Goal: Transaction & Acquisition: Book appointment/travel/reservation

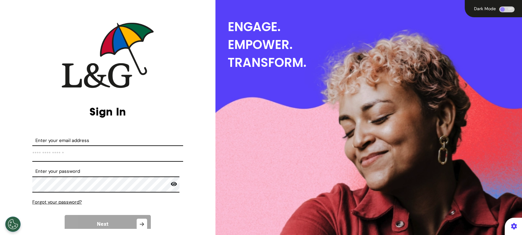
type input "**********"
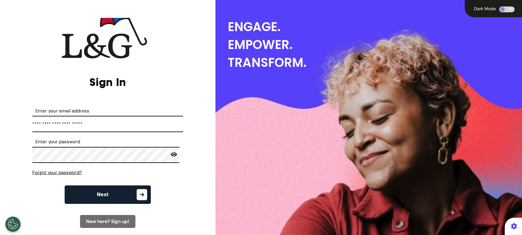
scroll to position [41, 0]
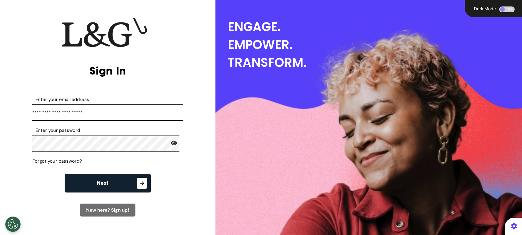
click at [89, 185] on button "Next" at bounding box center [108, 183] width 86 height 18
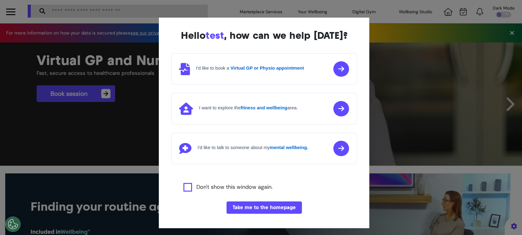
scroll to position [0, 261]
click at [281, 209] on button "Take me to the homepage" at bounding box center [264, 207] width 75 height 12
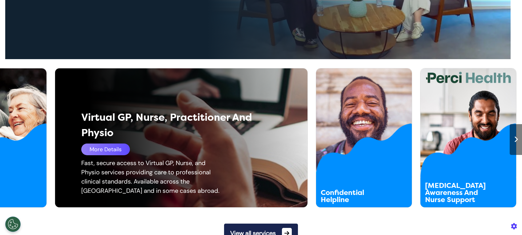
scroll to position [328, 0]
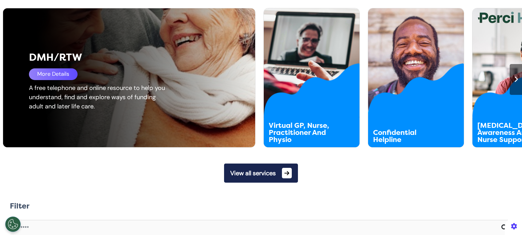
click at [32, 134] on div "DMH/RTW More Details A free telephone and online resource to help you understan…" at bounding box center [133, 77] width 261 height 139
click at [51, 76] on div "More Details" at bounding box center [53, 74] width 49 height 12
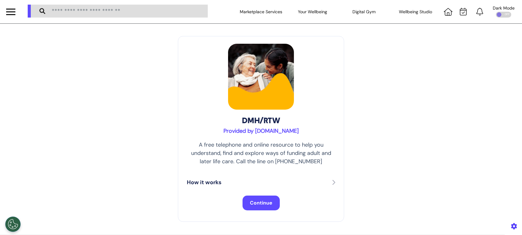
click at [269, 199] on button "Continue" at bounding box center [261, 203] width 37 height 15
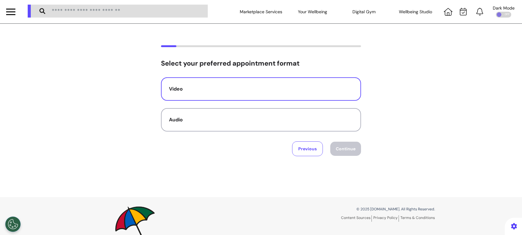
click at [290, 91] on div "Video" at bounding box center [261, 88] width 184 height 7
click at [341, 148] on button "Continue" at bounding box center [345, 149] width 31 height 14
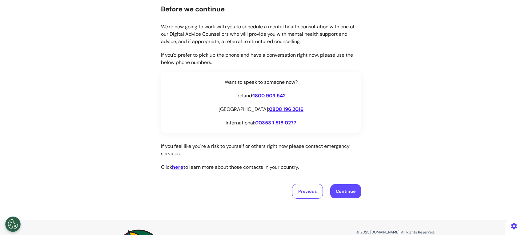
scroll to position [82, 0]
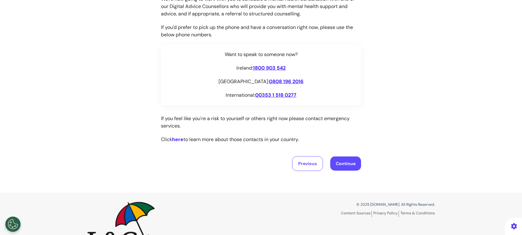
click at [179, 137] on link "here" at bounding box center [177, 139] width 11 height 6
click at [175, 142] on link "here" at bounding box center [177, 139] width 11 height 6
click at [175, 140] on link "here" at bounding box center [177, 139] width 11 height 6
click at [177, 137] on link "here" at bounding box center [177, 139] width 11 height 6
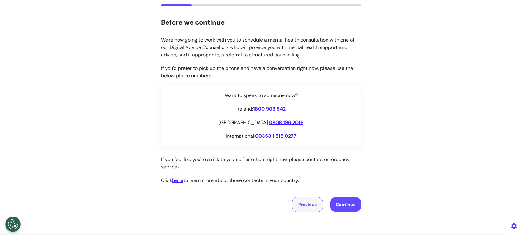
click at [301, 198] on button "Previous" at bounding box center [307, 204] width 31 height 15
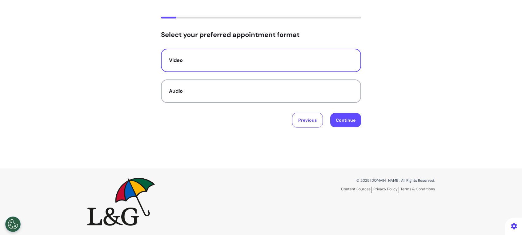
click at [343, 118] on button "Continue" at bounding box center [345, 120] width 31 height 14
click at [338, 114] on button "Continue" at bounding box center [345, 120] width 31 height 14
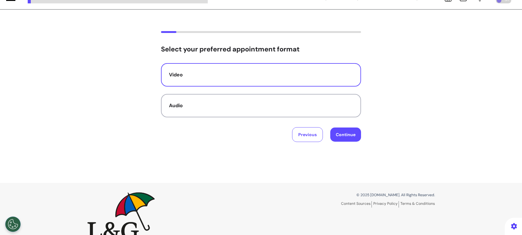
scroll to position [0, 0]
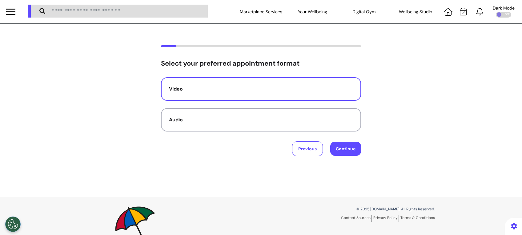
click at [344, 146] on button "Continue" at bounding box center [345, 149] width 31 height 14
click at [345, 151] on button "Continue" at bounding box center [345, 149] width 31 height 14
click at [304, 145] on button "Previous" at bounding box center [307, 148] width 31 height 15
click at [307, 146] on button "Previous" at bounding box center [307, 148] width 31 height 15
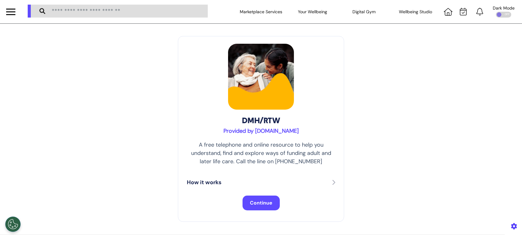
click at [251, 202] on span "Continue" at bounding box center [261, 203] width 22 height 6
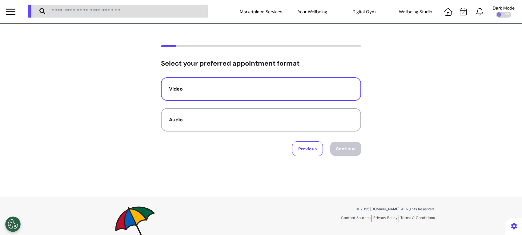
click at [228, 100] on button "Video" at bounding box center [261, 88] width 200 height 23
click at [344, 149] on button "Continue" at bounding box center [345, 149] width 31 height 14
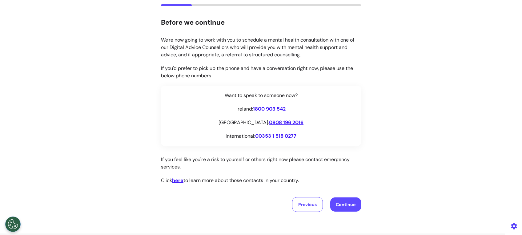
scroll to position [82, 0]
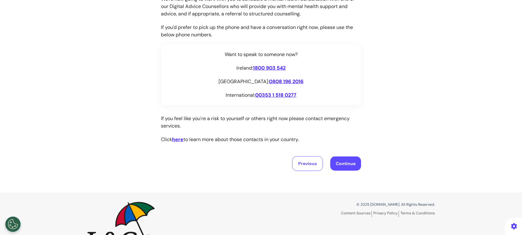
click at [334, 161] on button "Continue" at bounding box center [345, 163] width 31 height 14
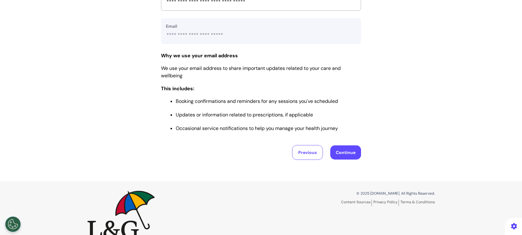
scroll to position [285, 0]
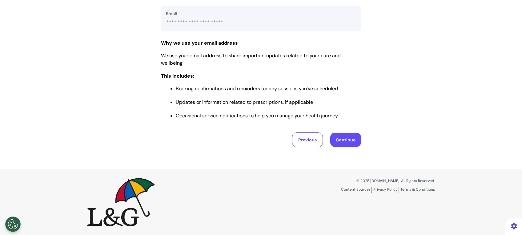
click at [345, 140] on button "Continue" at bounding box center [345, 140] width 31 height 14
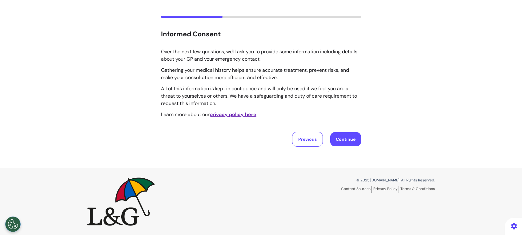
scroll to position [0, 0]
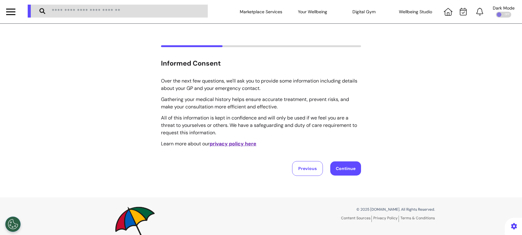
click at [223, 144] on u "privacy policy here" at bounding box center [233, 143] width 47 height 6
click at [337, 172] on button "Continue" at bounding box center [345, 168] width 31 height 14
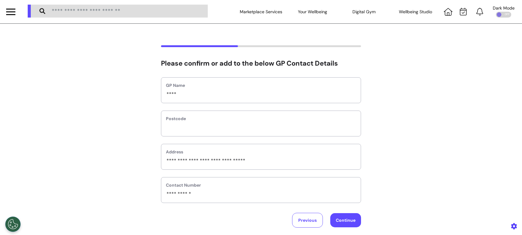
click at [342, 219] on button "Continue" at bounding box center [345, 220] width 31 height 14
select select "******"
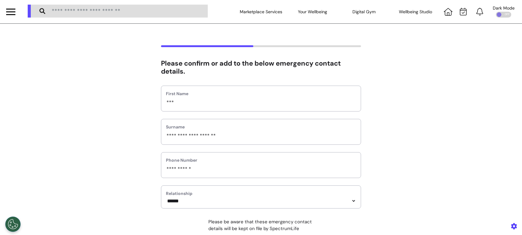
scroll to position [82, 0]
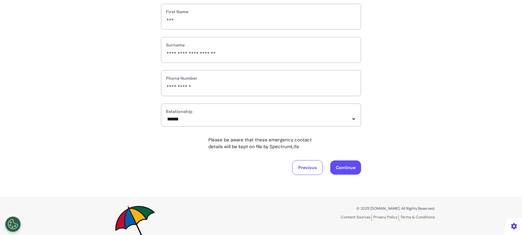
click at [359, 171] on div "**********" at bounding box center [261, 69] width 522 height 212
click at [347, 171] on button "Continue" at bounding box center [345, 167] width 31 height 14
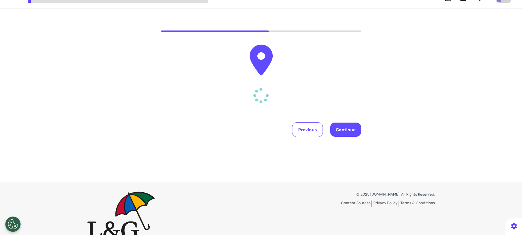
scroll to position [0, 0]
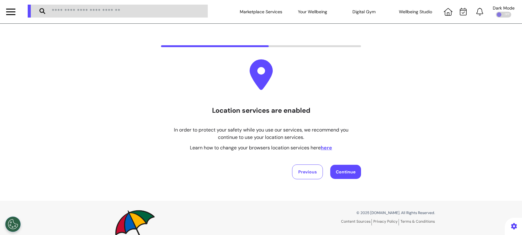
click at [324, 146] on button "here" at bounding box center [326, 147] width 11 height 7
click at [344, 166] on button "Continue" at bounding box center [345, 172] width 31 height 14
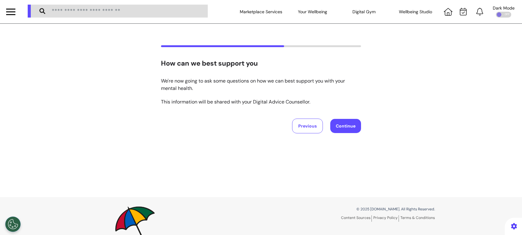
click at [343, 126] on button "Continue" at bounding box center [345, 126] width 31 height 14
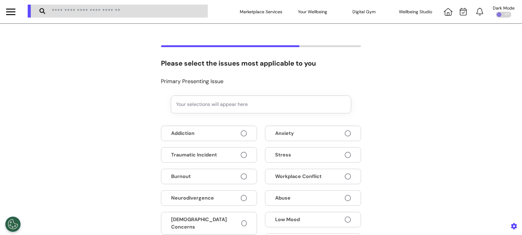
click at [343, 126] on button "Anxiety" at bounding box center [313, 133] width 96 height 15
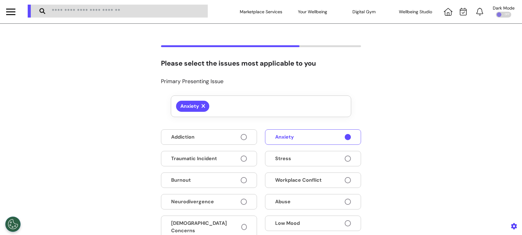
click at [329, 153] on button "Stress" at bounding box center [313, 158] width 96 height 15
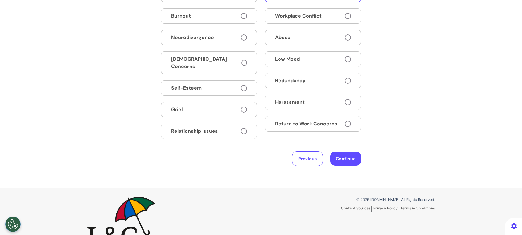
scroll to position [179, 0]
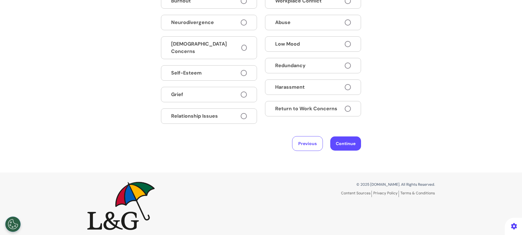
click at [315, 107] on span "Return to Work Concerns" at bounding box center [306, 108] width 62 height 7
click at [348, 138] on button "Continue" at bounding box center [345, 143] width 31 height 14
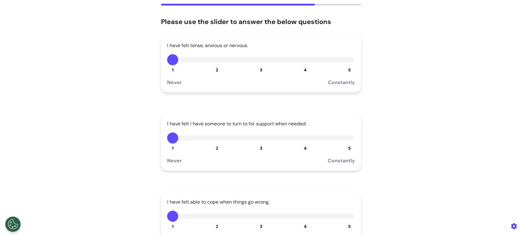
scroll to position [82, 0]
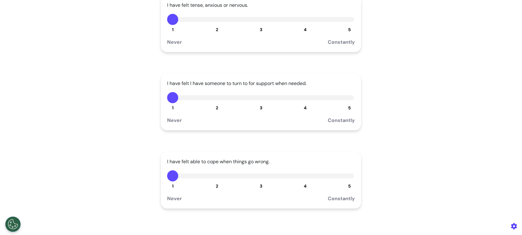
click at [256, 19] on button "3" at bounding box center [261, 19] width 11 height 11
click at [214, 101] on button "2" at bounding box center [217, 97] width 11 height 11
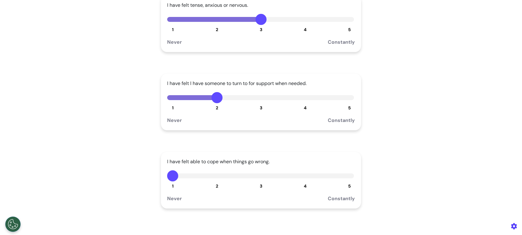
click at [301, 176] on button "4" at bounding box center [305, 175] width 11 height 11
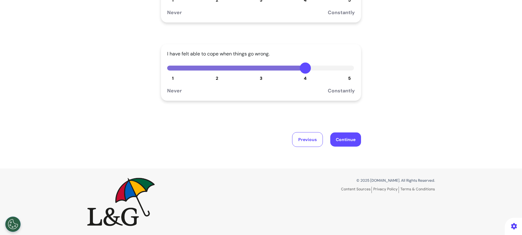
click at [344, 146] on button "Continue" at bounding box center [345, 139] width 31 height 14
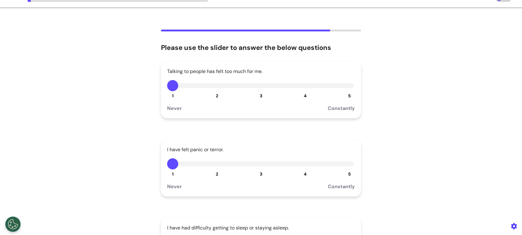
scroll to position [0, 0]
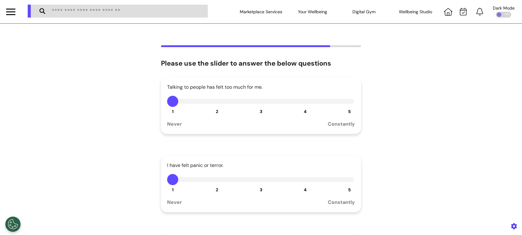
click at [301, 102] on button "4" at bounding box center [305, 101] width 11 height 11
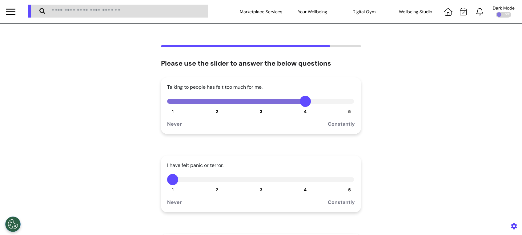
click at [301, 183] on button "4" at bounding box center [305, 179] width 11 height 11
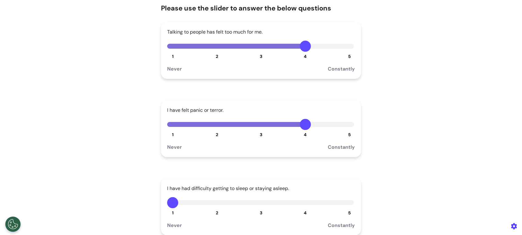
scroll to position [123, 0]
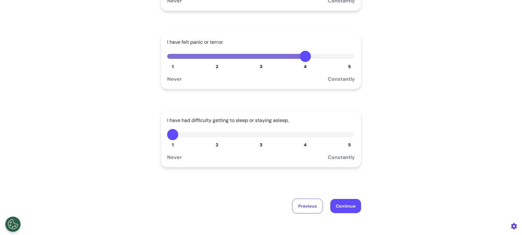
click at [304, 139] on button "4" at bounding box center [305, 134] width 11 height 11
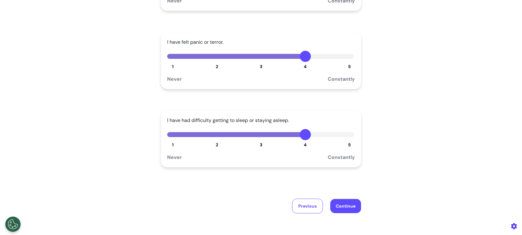
click at [351, 210] on button "Continue" at bounding box center [345, 206] width 31 height 14
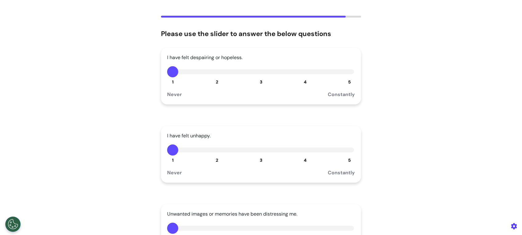
scroll to position [0, 0]
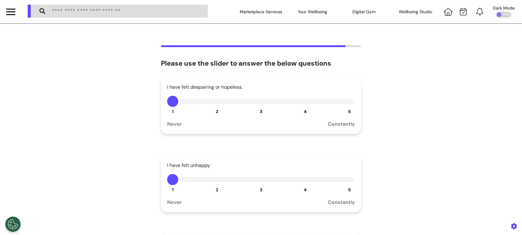
click at [214, 100] on button "2" at bounding box center [217, 101] width 11 height 11
click at [347, 184] on button "5" at bounding box center [349, 179] width 11 height 11
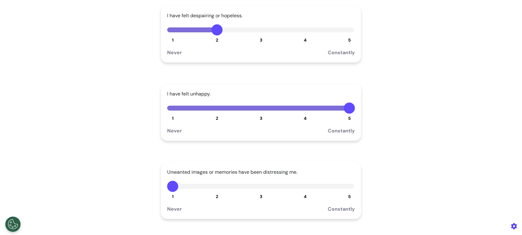
scroll to position [123, 0]
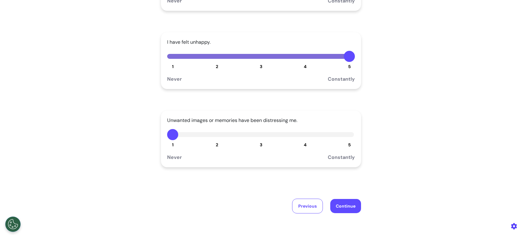
click at [256, 133] on button "3" at bounding box center [261, 134] width 11 height 11
click at [348, 202] on button "Continue" at bounding box center [345, 206] width 31 height 14
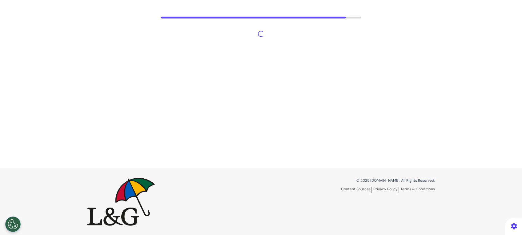
scroll to position [29, 0]
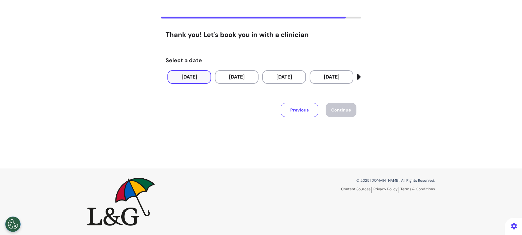
click at [199, 80] on button "30 Sep 2025" at bounding box center [190, 77] width 44 height 14
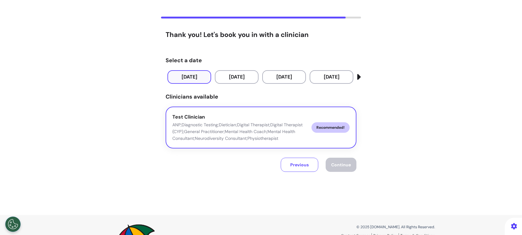
click at [249, 127] on p "ANP;Diagnostic Testing;Dietician;Digital Therapist;Digital Therapist (CYP);Gene…" at bounding box center [239, 131] width 134 height 20
click at [296, 165] on button "Previous" at bounding box center [300, 165] width 38 height 14
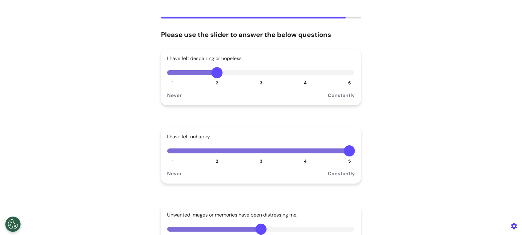
scroll to position [111, 0]
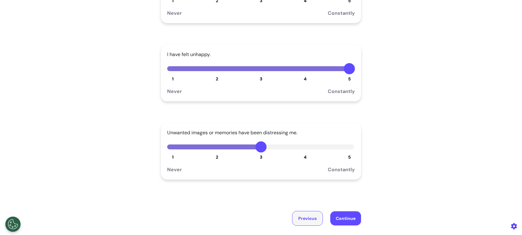
click at [302, 214] on button "Previous" at bounding box center [307, 218] width 31 height 15
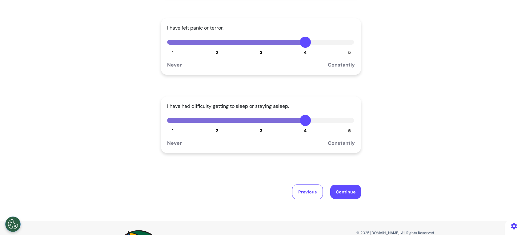
scroll to position [190, 0]
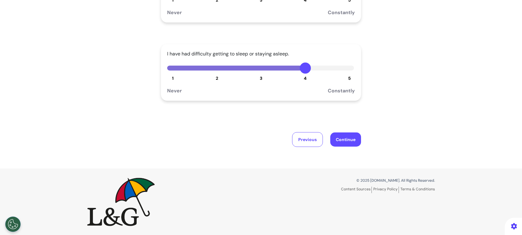
click at [302, 148] on div "Please use the slider to answer the below questions Talking to people has felt …" at bounding box center [261, 1] width 522 height 334
click at [302, 140] on button "Previous" at bounding box center [307, 139] width 31 height 15
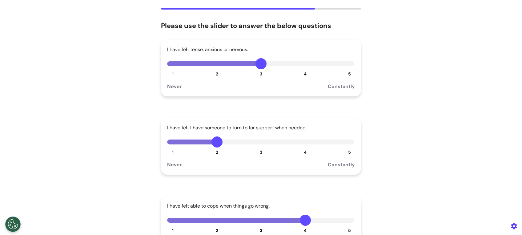
scroll to position [0, 0]
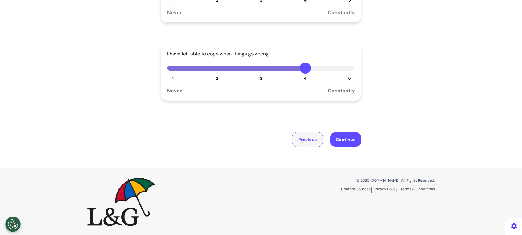
click at [301, 140] on button "Previous" at bounding box center [307, 139] width 31 height 15
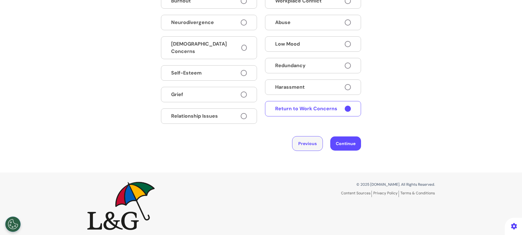
click at [301, 140] on button "Previous" at bounding box center [307, 143] width 31 height 15
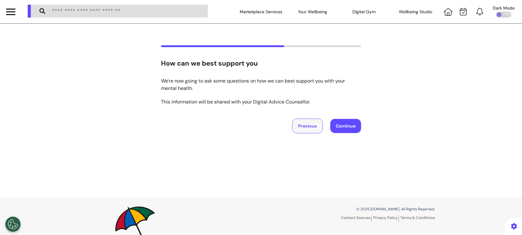
click at [303, 131] on button "Previous" at bounding box center [307, 126] width 31 height 15
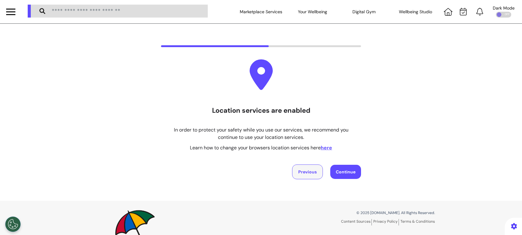
click at [301, 171] on button "Previous" at bounding box center [307, 171] width 31 height 15
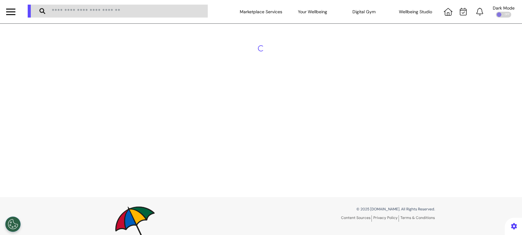
select select "******"
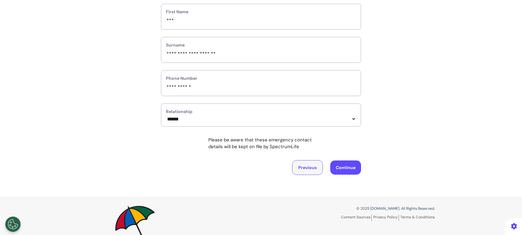
click at [309, 167] on button "Previous" at bounding box center [307, 167] width 31 height 15
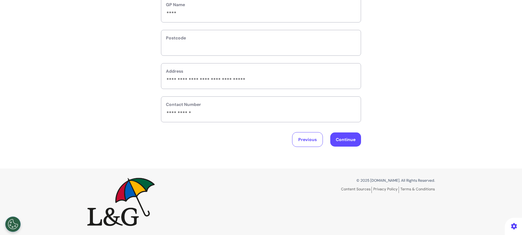
scroll to position [39, 0]
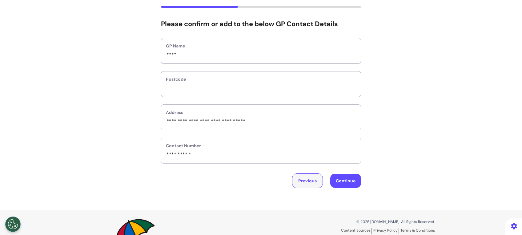
click at [303, 175] on button "Previous" at bounding box center [307, 180] width 31 height 15
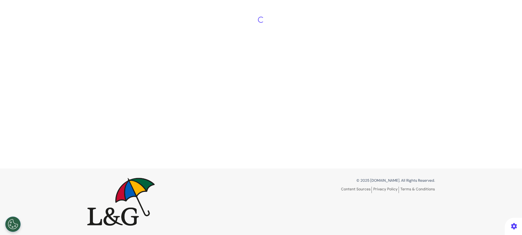
scroll to position [29, 0]
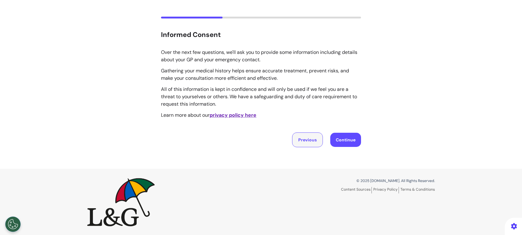
click at [304, 140] on button "Previous" at bounding box center [307, 139] width 31 height 15
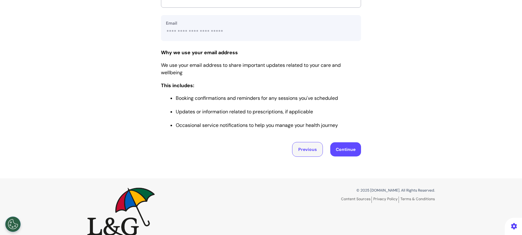
click at [303, 148] on button "Previous" at bounding box center [307, 149] width 31 height 15
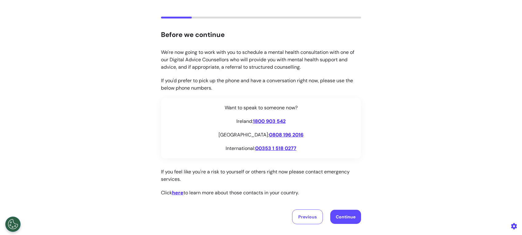
scroll to position [106, 0]
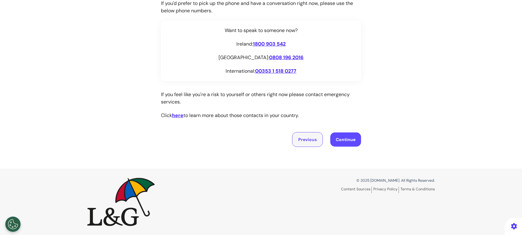
click at [304, 142] on button "Previous" at bounding box center [307, 139] width 31 height 15
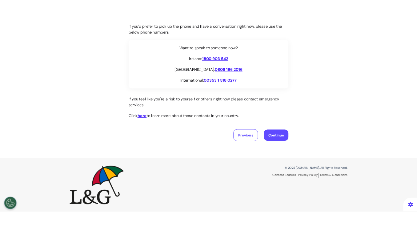
scroll to position [29, 0]
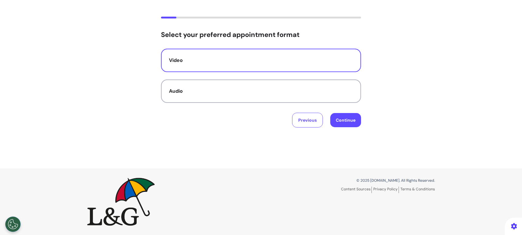
click at [335, 115] on button "Continue" at bounding box center [345, 120] width 31 height 14
click at [334, 123] on button "Continue" at bounding box center [345, 120] width 31 height 14
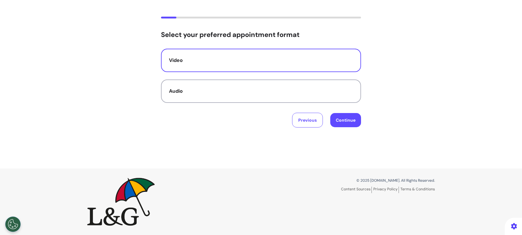
click at [334, 123] on button "Continue" at bounding box center [345, 120] width 31 height 14
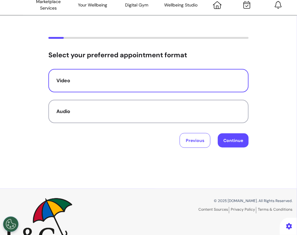
click at [238, 140] on button "Continue" at bounding box center [233, 140] width 31 height 14
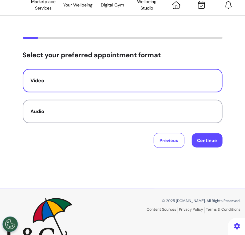
click at [208, 141] on button "Continue" at bounding box center [207, 140] width 31 height 14
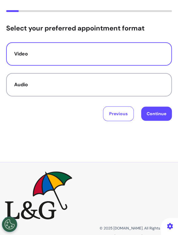
click at [161, 115] on button "Continue" at bounding box center [156, 114] width 31 height 14
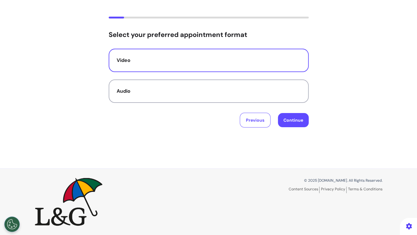
click at [293, 120] on button "Continue" at bounding box center [293, 120] width 31 height 14
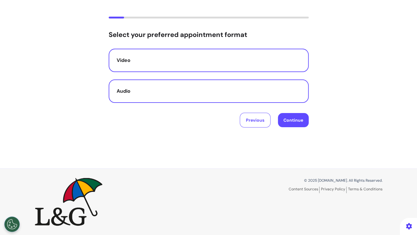
click at [129, 85] on button "Audio" at bounding box center [209, 90] width 200 height 23
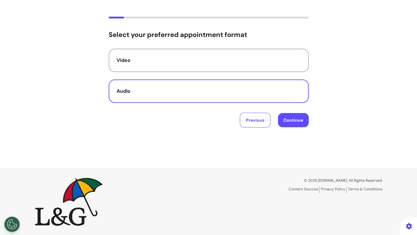
click at [297, 122] on button "Continue" at bounding box center [293, 120] width 31 height 14
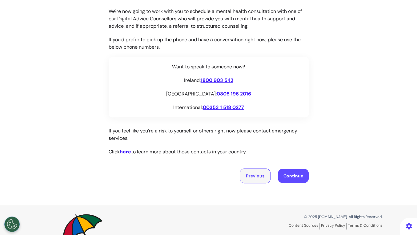
click at [252, 172] on button "Previous" at bounding box center [255, 175] width 31 height 15
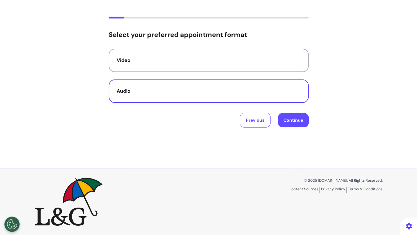
click at [301, 114] on button "Continue" at bounding box center [293, 120] width 31 height 14
click at [302, 114] on button "Continue" at bounding box center [293, 120] width 31 height 14
click at [253, 123] on button "Previous" at bounding box center [255, 120] width 31 height 15
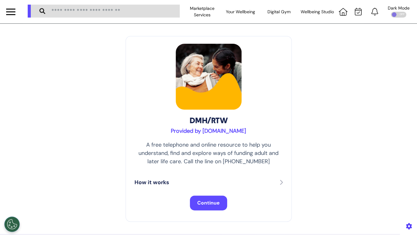
click at [211, 206] on span "Continue" at bounding box center [208, 203] width 22 height 6
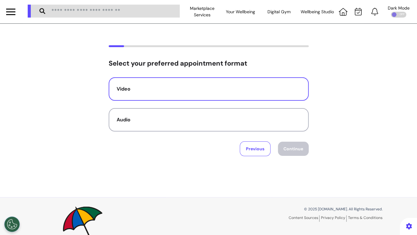
click at [238, 87] on div "Video" at bounding box center [209, 88] width 184 height 7
click at [282, 149] on button "Continue" at bounding box center [293, 149] width 31 height 14
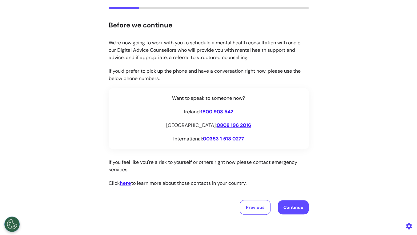
scroll to position [82, 0]
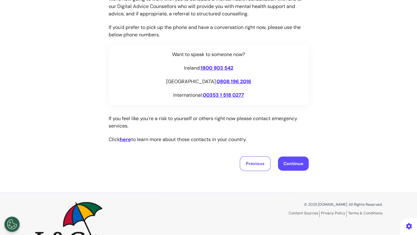
click at [293, 163] on button "Continue" at bounding box center [293, 163] width 31 height 14
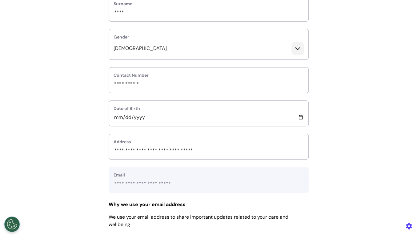
scroll to position [246, 0]
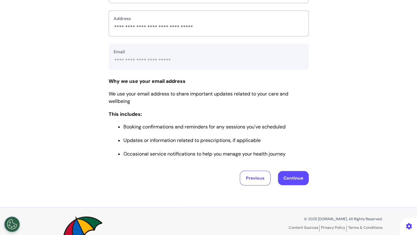
click at [291, 177] on button "Continue" at bounding box center [293, 178] width 31 height 14
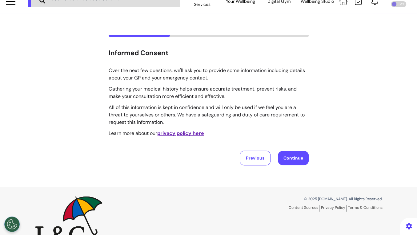
scroll to position [0, 0]
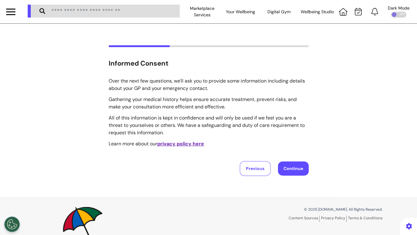
click at [293, 168] on button "Continue" at bounding box center [293, 168] width 31 height 14
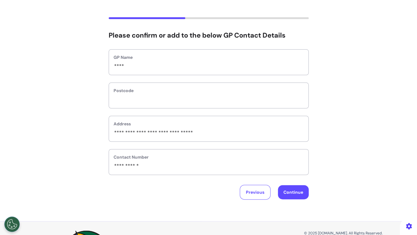
scroll to position [41, 0]
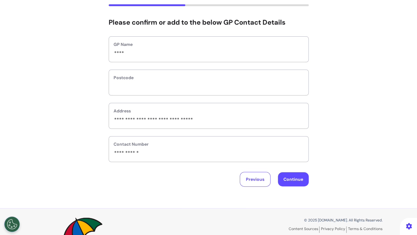
click at [292, 180] on button "Continue" at bounding box center [293, 179] width 31 height 14
select select "******"
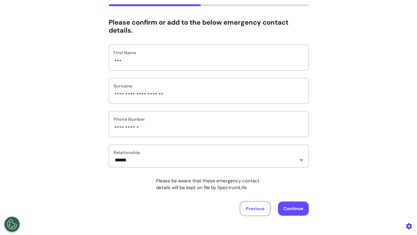
scroll to position [0, 0]
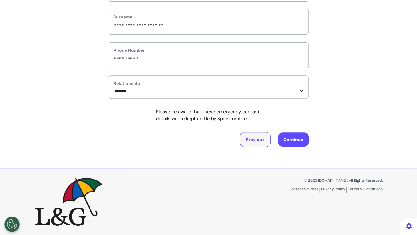
click at [244, 140] on button "Previous" at bounding box center [255, 139] width 31 height 15
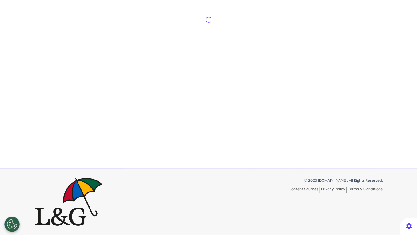
scroll to position [81, 0]
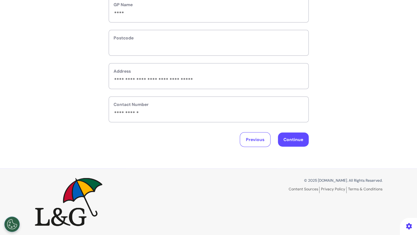
click at [282, 136] on button "Continue" at bounding box center [293, 139] width 31 height 14
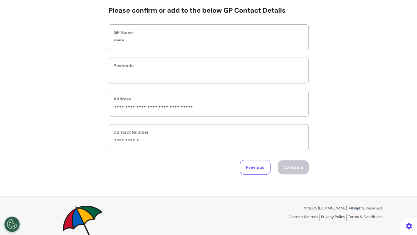
select select "******"
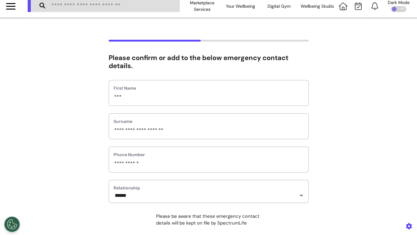
scroll to position [0, 0]
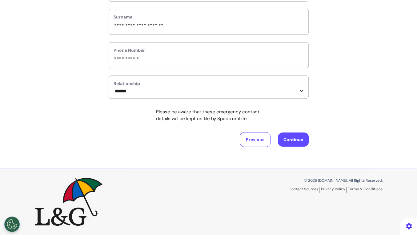
click at [287, 142] on button "Continue" at bounding box center [293, 139] width 31 height 14
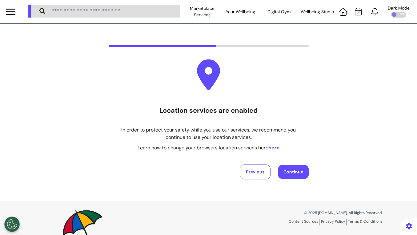
click at [273, 147] on button "here" at bounding box center [274, 147] width 11 height 7
click at [257, 172] on button "Previous" at bounding box center [255, 171] width 31 height 15
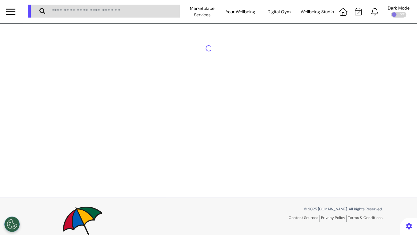
select select "******"
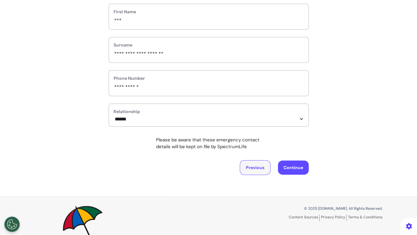
click at [257, 172] on button "Previous" at bounding box center [255, 167] width 31 height 15
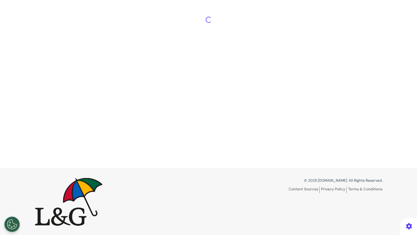
scroll to position [81, 0]
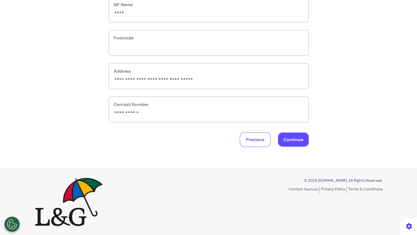
click at [295, 140] on button "Continue" at bounding box center [293, 139] width 31 height 14
select select "******"
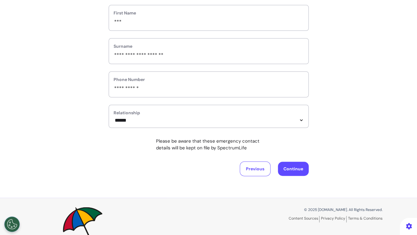
click at [252, 177] on div "**********" at bounding box center [208, 70] width 417 height 255
click at [253, 171] on button "Previous" at bounding box center [255, 168] width 31 height 15
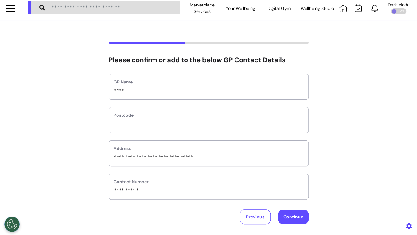
scroll to position [0, 0]
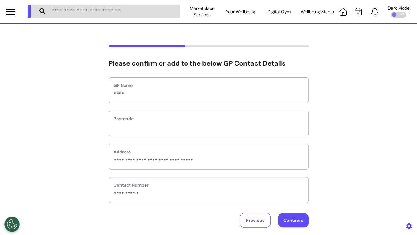
click at [297, 221] on button "Continue" at bounding box center [293, 220] width 31 height 14
select select "******"
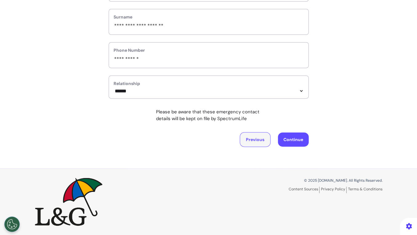
click at [249, 132] on button "Previous" at bounding box center [255, 139] width 31 height 15
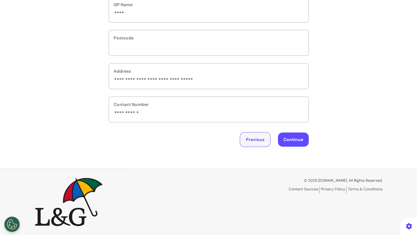
click at [246, 140] on button "Previous" at bounding box center [255, 139] width 31 height 15
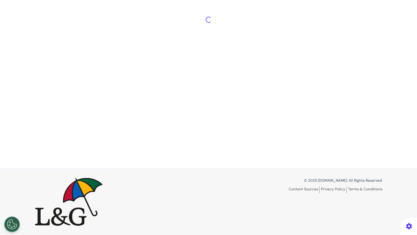
scroll to position [29, 0]
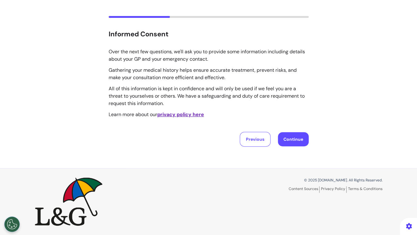
click at [291, 140] on button "Continue" at bounding box center [293, 139] width 31 height 14
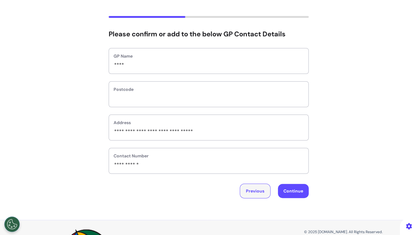
click at [245, 191] on button "Previous" at bounding box center [255, 191] width 31 height 15
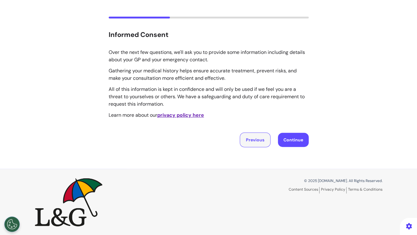
click at [249, 137] on button "Previous" at bounding box center [255, 139] width 31 height 15
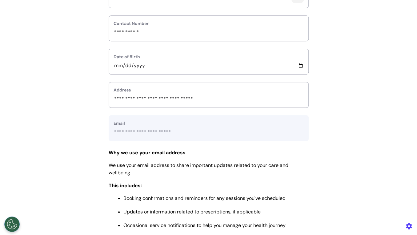
scroll to position [234, 0]
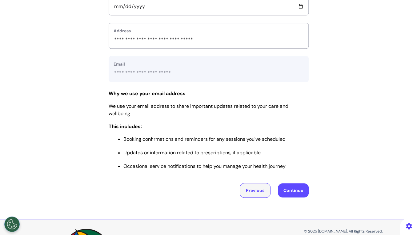
click at [240, 187] on button "Previous" at bounding box center [255, 190] width 31 height 15
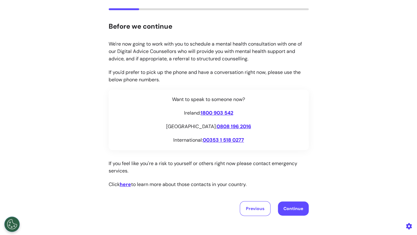
scroll to position [24, 0]
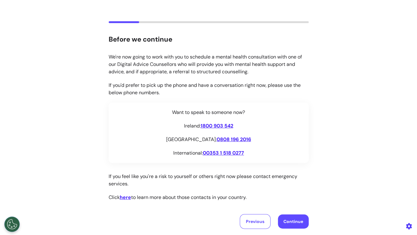
click at [293, 222] on button "Continue" at bounding box center [293, 221] width 31 height 14
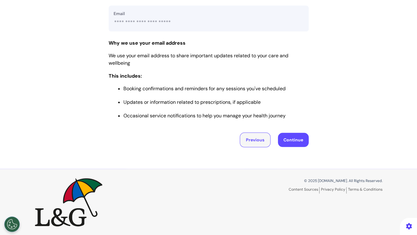
click at [245, 135] on button "Previous" at bounding box center [255, 139] width 31 height 15
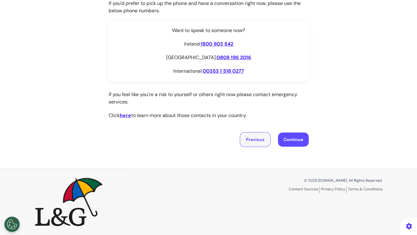
click at [245, 135] on button "Previous" at bounding box center [255, 139] width 31 height 15
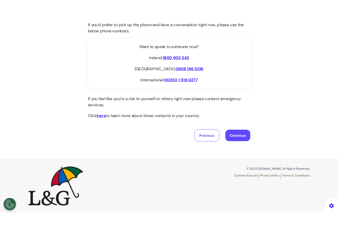
scroll to position [29, 0]
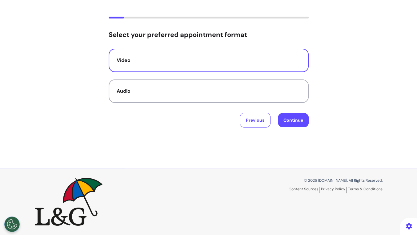
click at [284, 122] on button "Continue" at bounding box center [293, 120] width 31 height 14
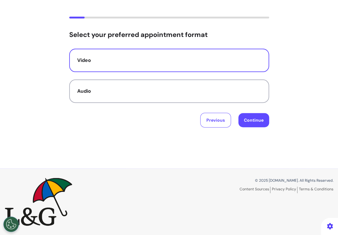
click at [243, 116] on button "Continue" at bounding box center [254, 120] width 31 height 14
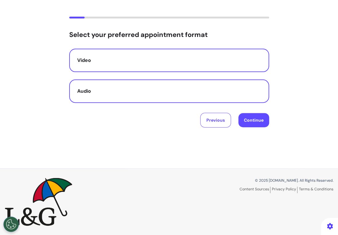
click at [193, 94] on div "Audio" at bounding box center [169, 90] width 184 height 7
click at [232, 67] on button "Video" at bounding box center [169, 60] width 200 height 23
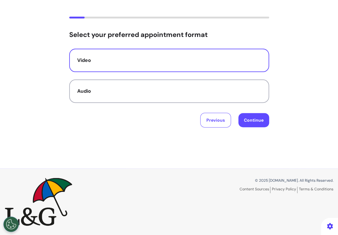
click at [253, 125] on button "Continue" at bounding box center [254, 120] width 31 height 14
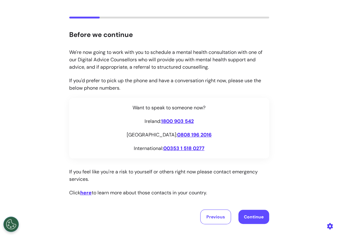
click at [250, 214] on button "Continue" at bounding box center [254, 217] width 31 height 14
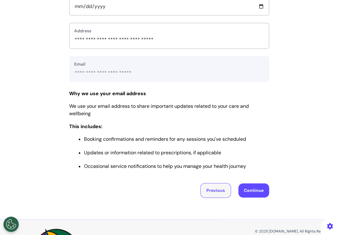
click at [218, 190] on button "Previous" at bounding box center [216, 190] width 31 height 15
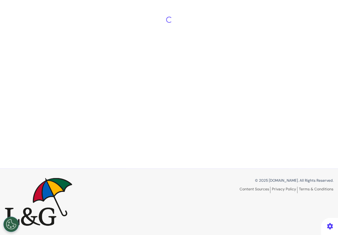
scroll to position [106, 0]
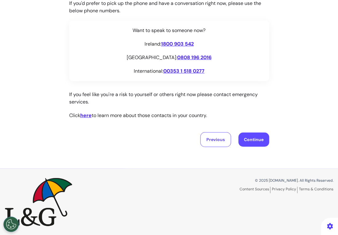
click at [250, 136] on button "Continue" at bounding box center [254, 139] width 31 height 14
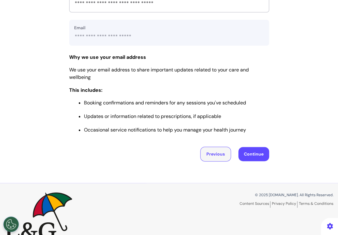
click at [212, 158] on button "Previous" at bounding box center [216, 154] width 31 height 15
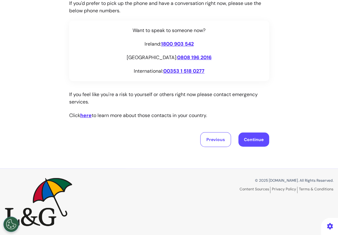
scroll to position [24, 0]
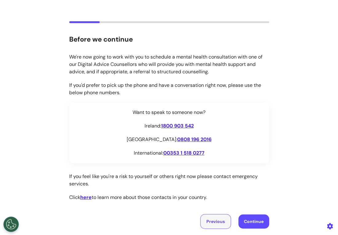
click at [202, 217] on button "Previous" at bounding box center [216, 221] width 31 height 15
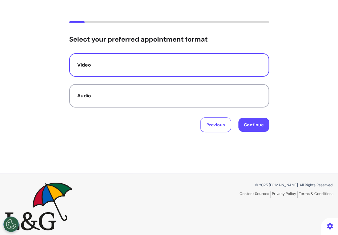
click at [258, 130] on button "Continue" at bounding box center [254, 125] width 31 height 14
click at [256, 124] on button "Continue" at bounding box center [254, 125] width 31 height 14
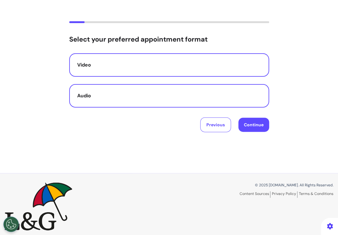
click at [213, 96] on div "Audio" at bounding box center [169, 95] width 184 height 7
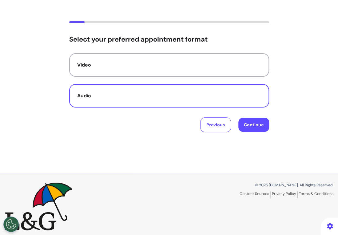
click at [246, 120] on button "Continue" at bounding box center [254, 125] width 31 height 14
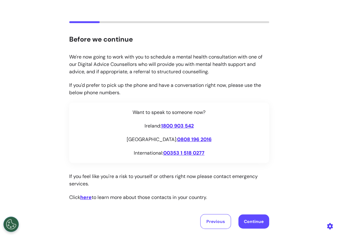
click at [256, 221] on button "Continue" at bounding box center [254, 221] width 31 height 14
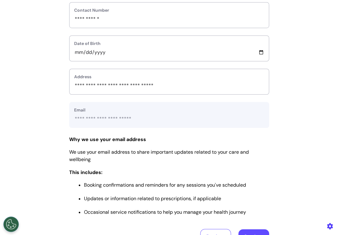
scroll to position [285, 0]
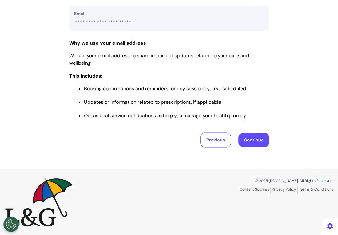
click at [253, 142] on button "Continue" at bounding box center [254, 140] width 31 height 14
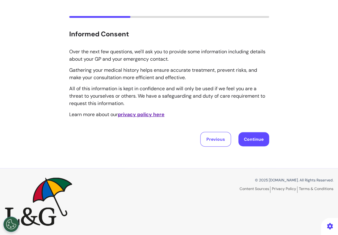
click at [252, 142] on button "Continue" at bounding box center [254, 139] width 31 height 14
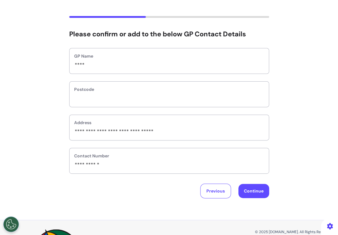
click at [245, 197] on button "Continue" at bounding box center [254, 191] width 31 height 14
select select "******"
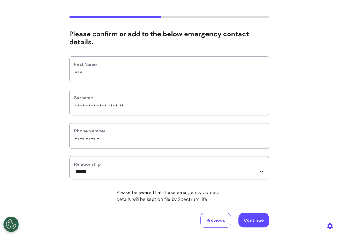
scroll to position [111, 0]
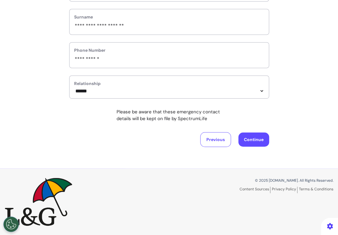
drag, startPoint x: 255, startPoint y: 127, endPoint x: 251, endPoint y: 129, distance: 5.1
click at [251, 129] on div "**********" at bounding box center [169, 61] width 200 height 171
drag, startPoint x: 251, startPoint y: 129, endPoint x: 250, endPoint y: 135, distance: 5.9
click at [250, 135] on button "Continue" at bounding box center [254, 139] width 31 height 14
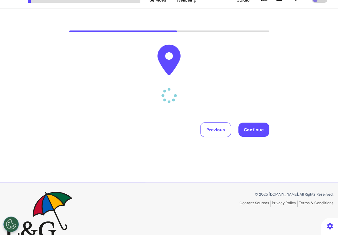
scroll to position [0, 0]
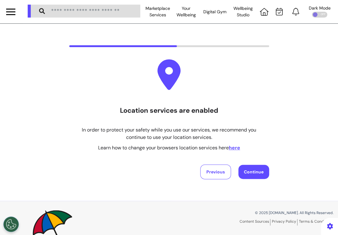
click at [255, 174] on button "Continue" at bounding box center [254, 172] width 31 height 14
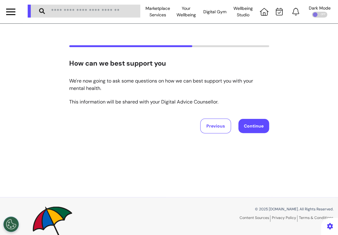
click at [251, 128] on button "Continue" at bounding box center [254, 126] width 31 height 14
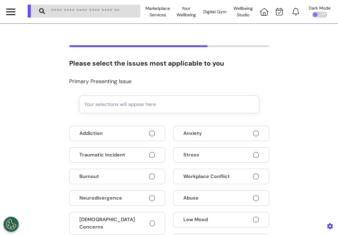
drag, startPoint x: 248, startPoint y: 130, endPoint x: 244, endPoint y: 132, distance: 4.0
click at [245, 132] on button "Anxiety" at bounding box center [221, 133] width 96 height 15
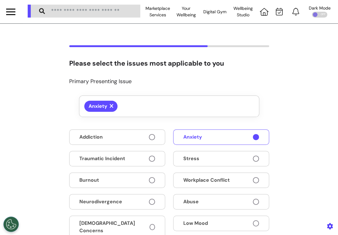
click at [237, 158] on button "Stress" at bounding box center [221, 158] width 96 height 15
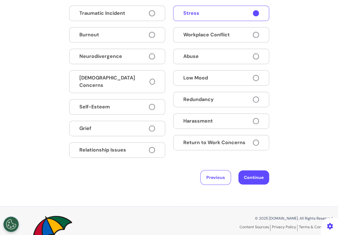
scroll to position [164, 0]
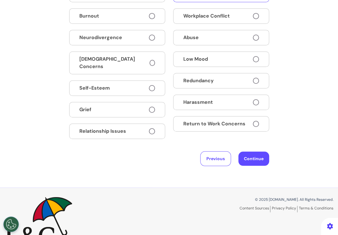
click at [255, 152] on button "Continue" at bounding box center [254, 159] width 31 height 14
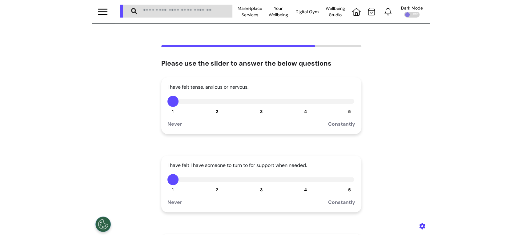
scroll to position [82, 0]
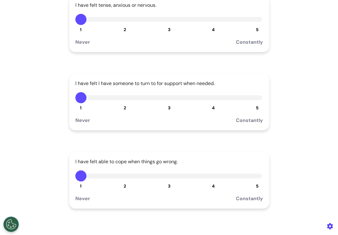
click at [211, 97] on button "4" at bounding box center [213, 97] width 11 height 11
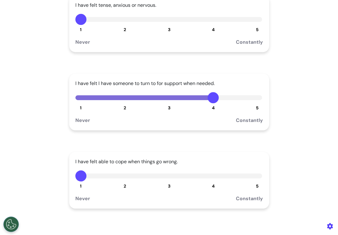
click at [164, 16] on button "3" at bounding box center [169, 19] width 11 height 11
click at [165, 175] on button "3" at bounding box center [169, 175] width 11 height 11
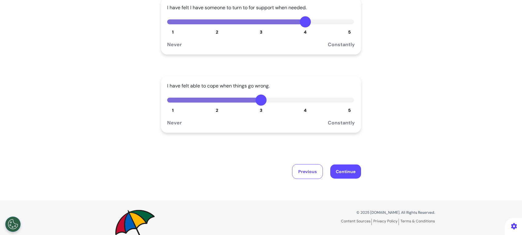
scroll to position [190, 0]
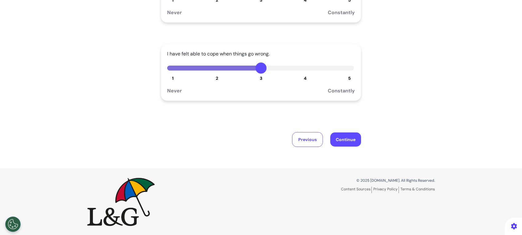
click at [354, 138] on button "Continue" at bounding box center [345, 139] width 31 height 14
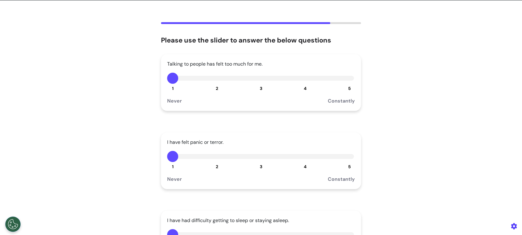
scroll to position [0, 0]
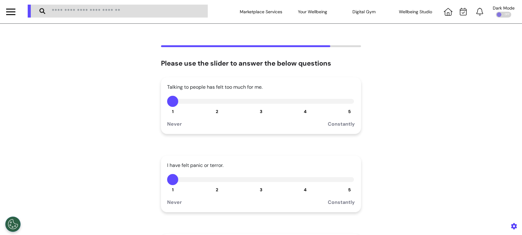
drag, startPoint x: 305, startPoint y: 106, endPoint x: 297, endPoint y: 109, distance: 8.4
click at [303, 106] on div "1 2 3 4 5" at bounding box center [261, 101] width 188 height 11
drag, startPoint x: 297, startPoint y: 109, endPoint x: 300, endPoint y: 109, distance: 3.4
click at [299, 109] on div "Talking to people has felt too much for me. 1 2 3 4 5 Never Constantly" at bounding box center [261, 105] width 200 height 57
click at [301, 108] on div "Talking to people has felt too much for me. 1 2 3 4 5 Never Constantly" at bounding box center [261, 105] width 200 height 57
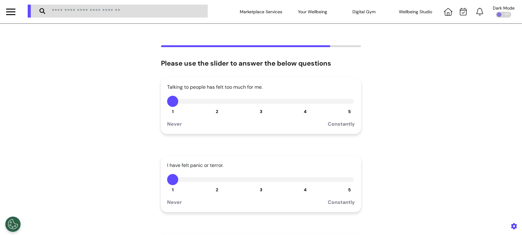
click at [303, 104] on button "4" at bounding box center [305, 101] width 11 height 11
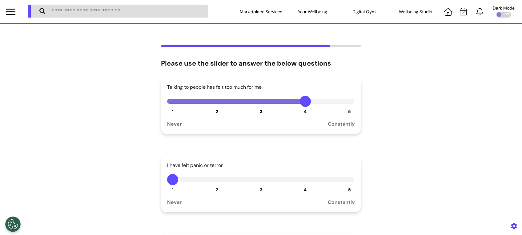
click at [259, 185] on div "I have felt panic or terror. 1 2 3 4 5 Never Constantly" at bounding box center [261, 184] width 200 height 57
click at [255, 186] on div "I have felt panic or terror. 1 2 3 4 5 Never Constantly" at bounding box center [261, 184] width 200 height 57
click at [257, 179] on button "3" at bounding box center [261, 179] width 11 height 11
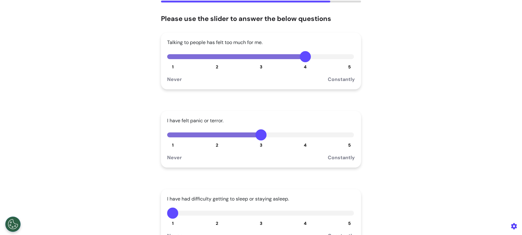
scroll to position [123, 0]
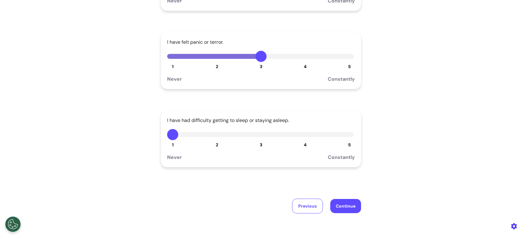
click at [256, 136] on button "3" at bounding box center [261, 134] width 11 height 11
click at [334, 200] on button "Continue" at bounding box center [345, 206] width 31 height 14
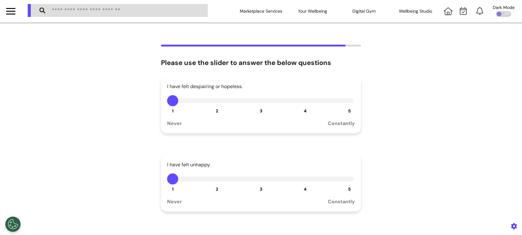
scroll to position [0, 0]
click at [259, 101] on button "3" at bounding box center [261, 101] width 11 height 11
click at [257, 180] on button "3" at bounding box center [261, 179] width 11 height 11
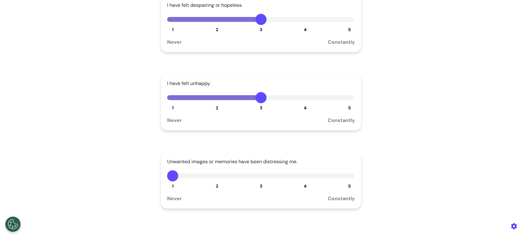
click at [258, 177] on button "3" at bounding box center [261, 175] width 11 height 11
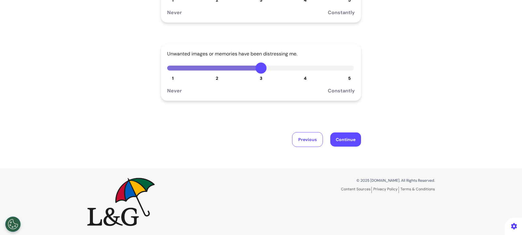
click at [334, 137] on button "Continue" at bounding box center [345, 139] width 31 height 14
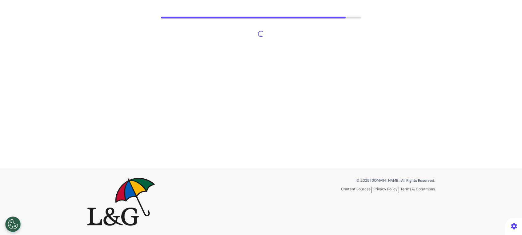
scroll to position [29, 0]
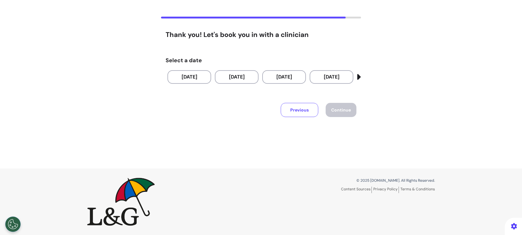
click at [305, 114] on button "Previous" at bounding box center [300, 110] width 38 height 14
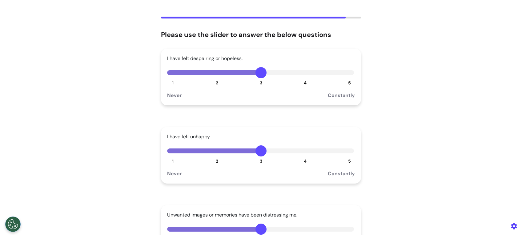
scroll to position [111, 0]
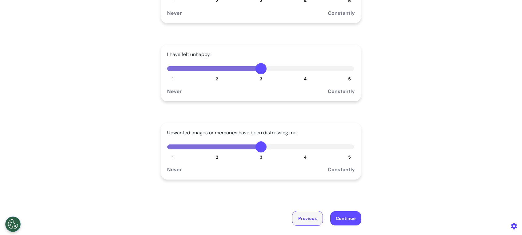
click at [302, 213] on button "Previous" at bounding box center [307, 218] width 31 height 15
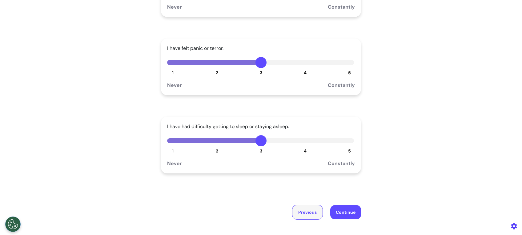
click at [303, 212] on button "Previous" at bounding box center [307, 212] width 31 height 15
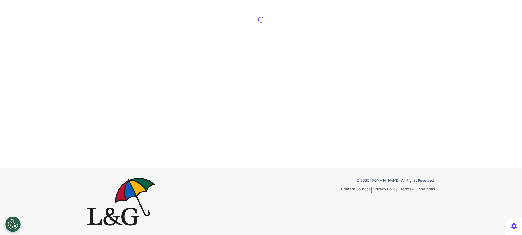
scroll to position [0, 0]
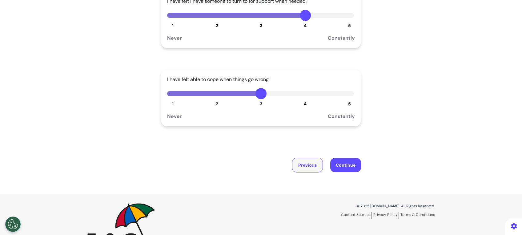
click at [308, 163] on button "Previous" at bounding box center [307, 165] width 31 height 15
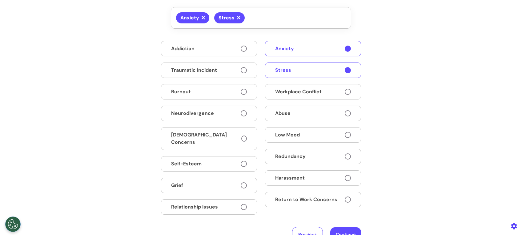
scroll to position [170, 0]
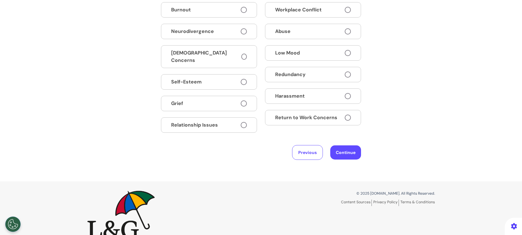
click at [338, 145] on button "Continue" at bounding box center [345, 152] width 31 height 14
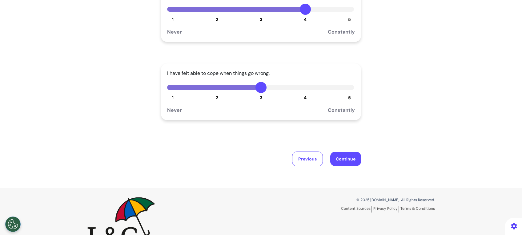
click at [343, 164] on button "Continue" at bounding box center [345, 159] width 31 height 14
click at [347, 159] on button "Continue" at bounding box center [345, 159] width 31 height 14
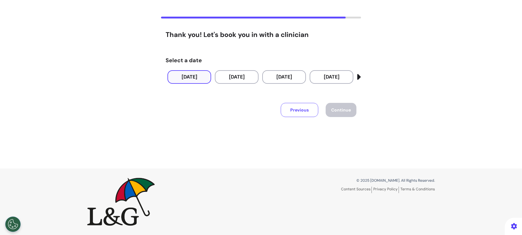
click at [204, 79] on button "30 Sep 2025" at bounding box center [190, 77] width 44 height 14
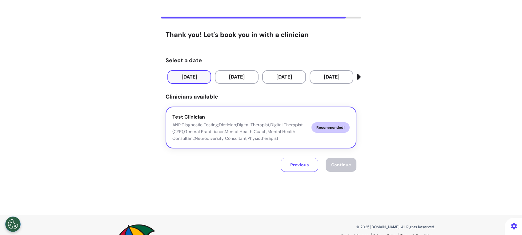
click at [266, 128] on p "ANP;Diagnostic Testing;Dietician;Digital Therapist;Digital Therapist (CYP);Gene…" at bounding box center [239, 131] width 134 height 20
click at [331, 162] on span "Continue" at bounding box center [341, 165] width 20 height 6
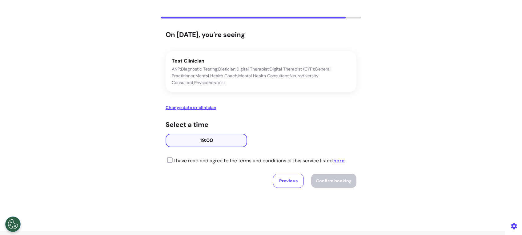
click at [202, 140] on button "19:00" at bounding box center [207, 141] width 82 height 14
click at [166, 160] on icon at bounding box center [169, 160] width 7 height 6
click at [336, 183] on span "Confirm booking" at bounding box center [333, 181] width 35 height 6
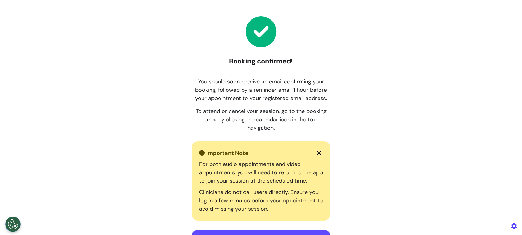
scroll to position [70, 0]
